Goal: Information Seeking & Learning: Check status

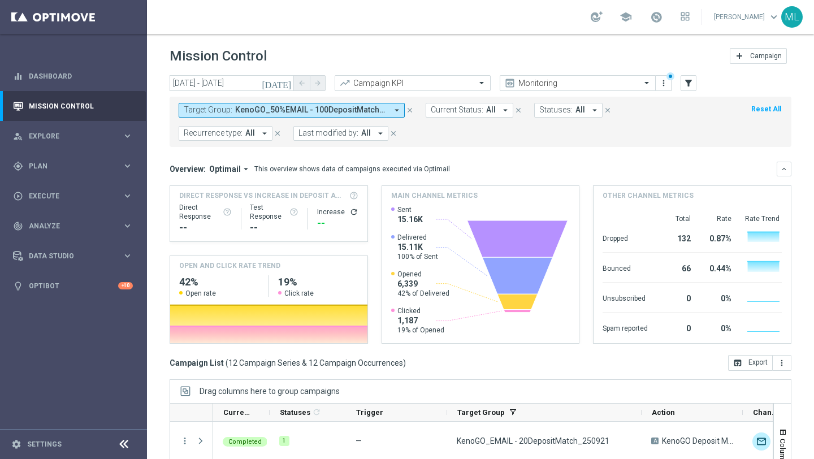
scroll to position [216, 0]
